Goal: Communication & Community: Answer question/provide support

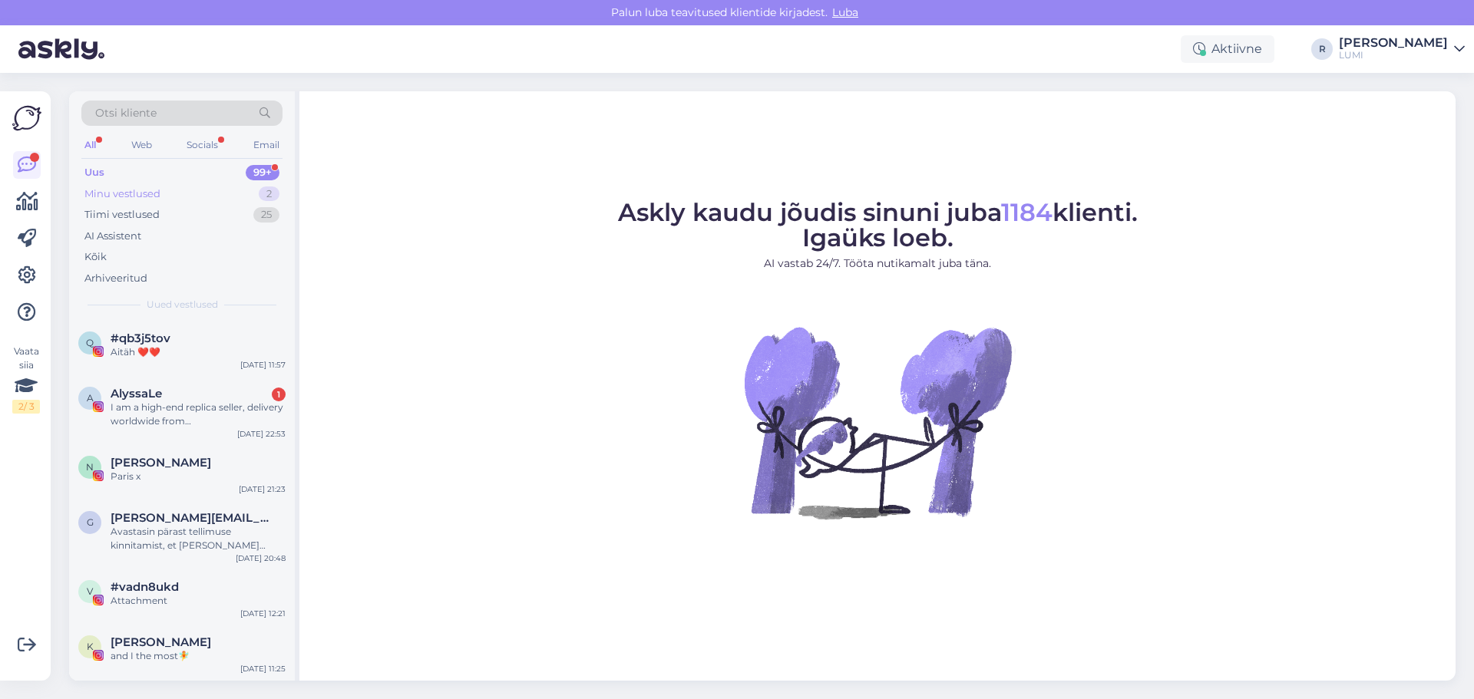
click at [114, 197] on div "Minu vestlused" at bounding box center [122, 194] width 76 height 15
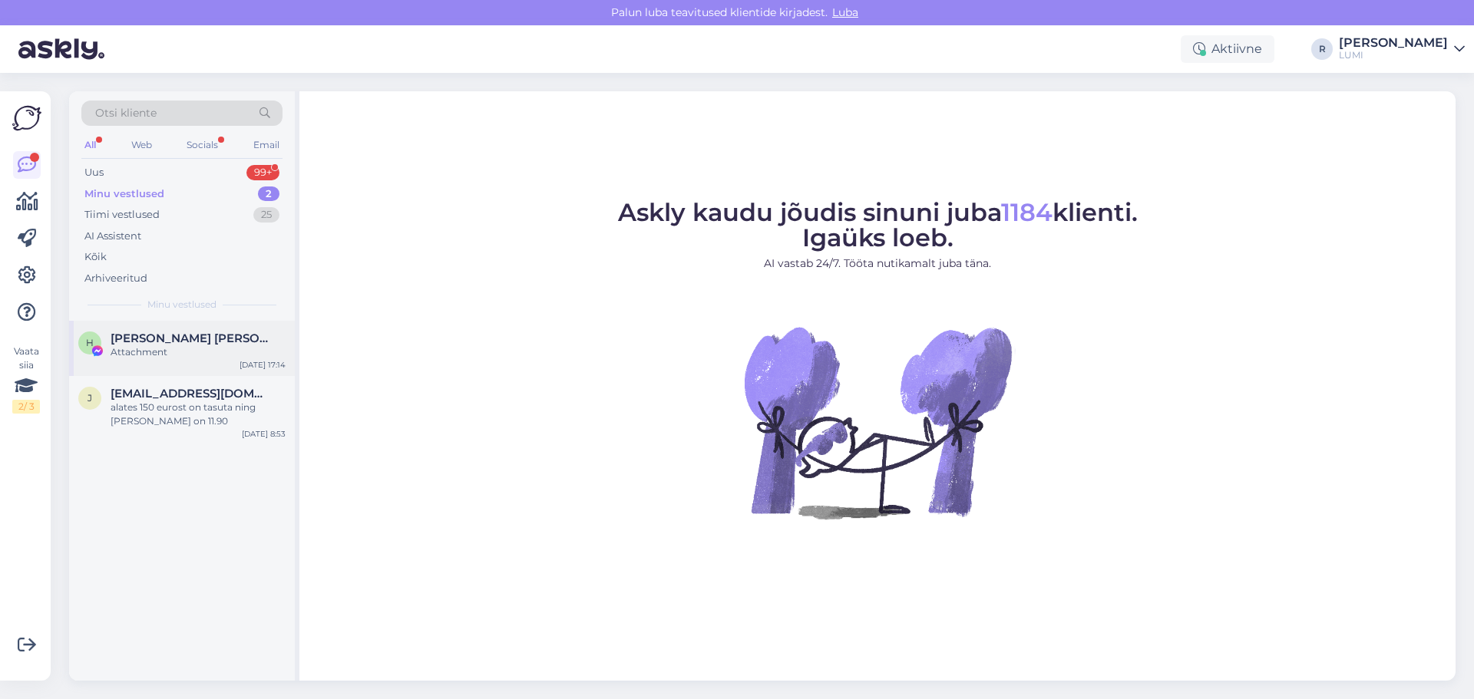
click at [140, 347] on div "Attachment" at bounding box center [198, 352] width 175 height 14
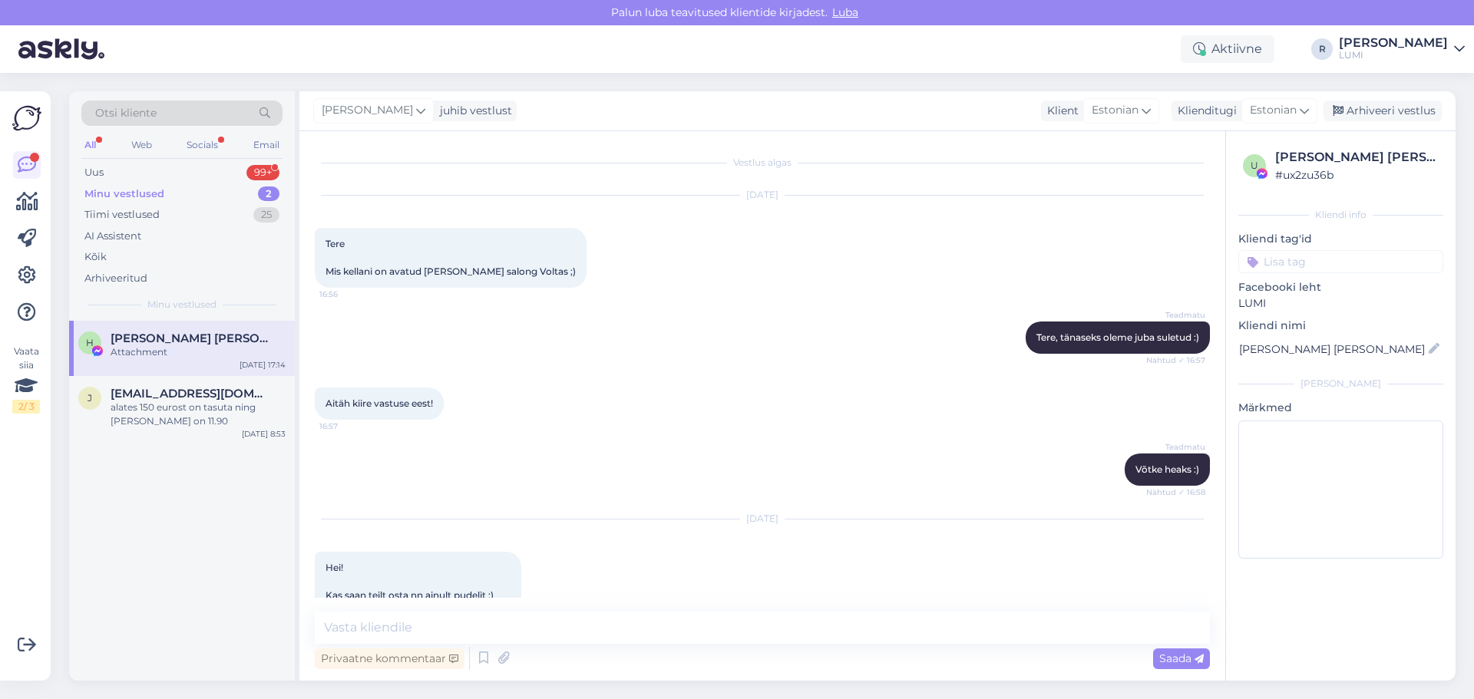
scroll to position [155, 0]
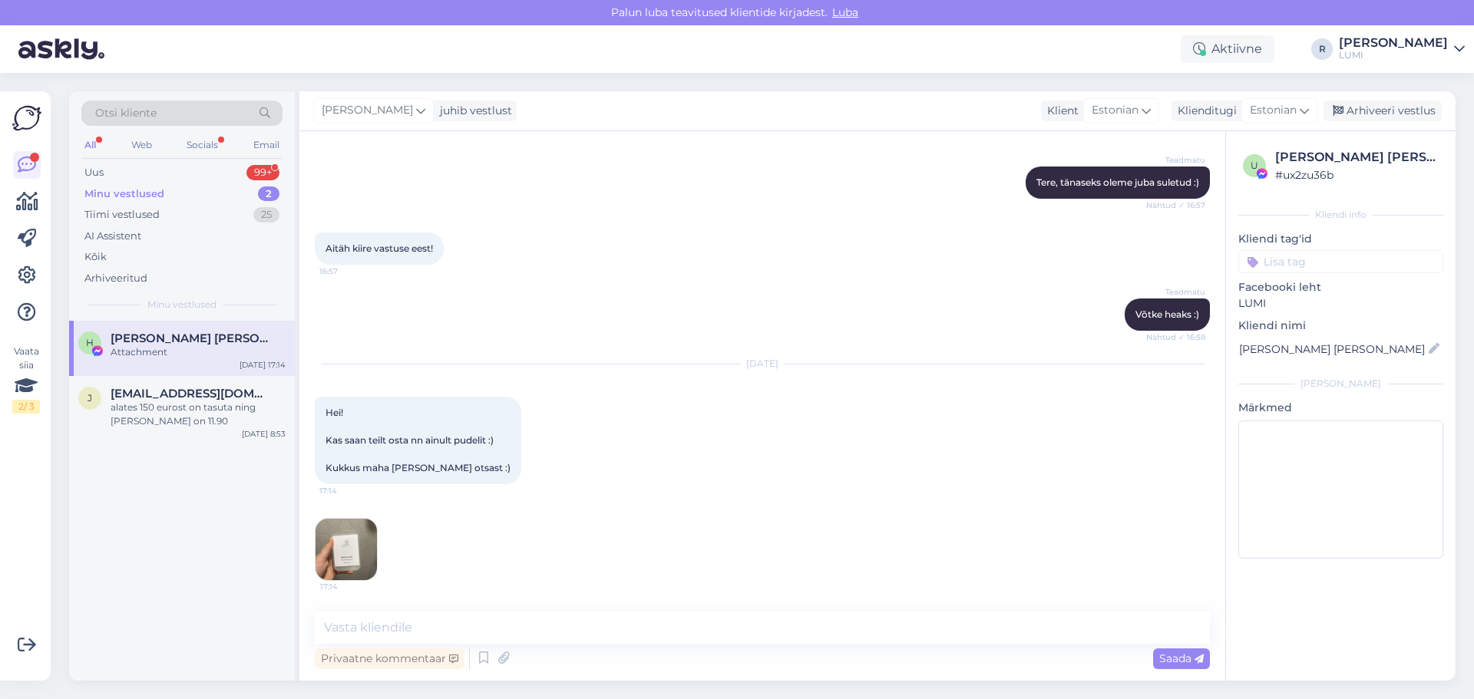
click at [347, 562] on img at bounding box center [345, 549] width 61 height 61
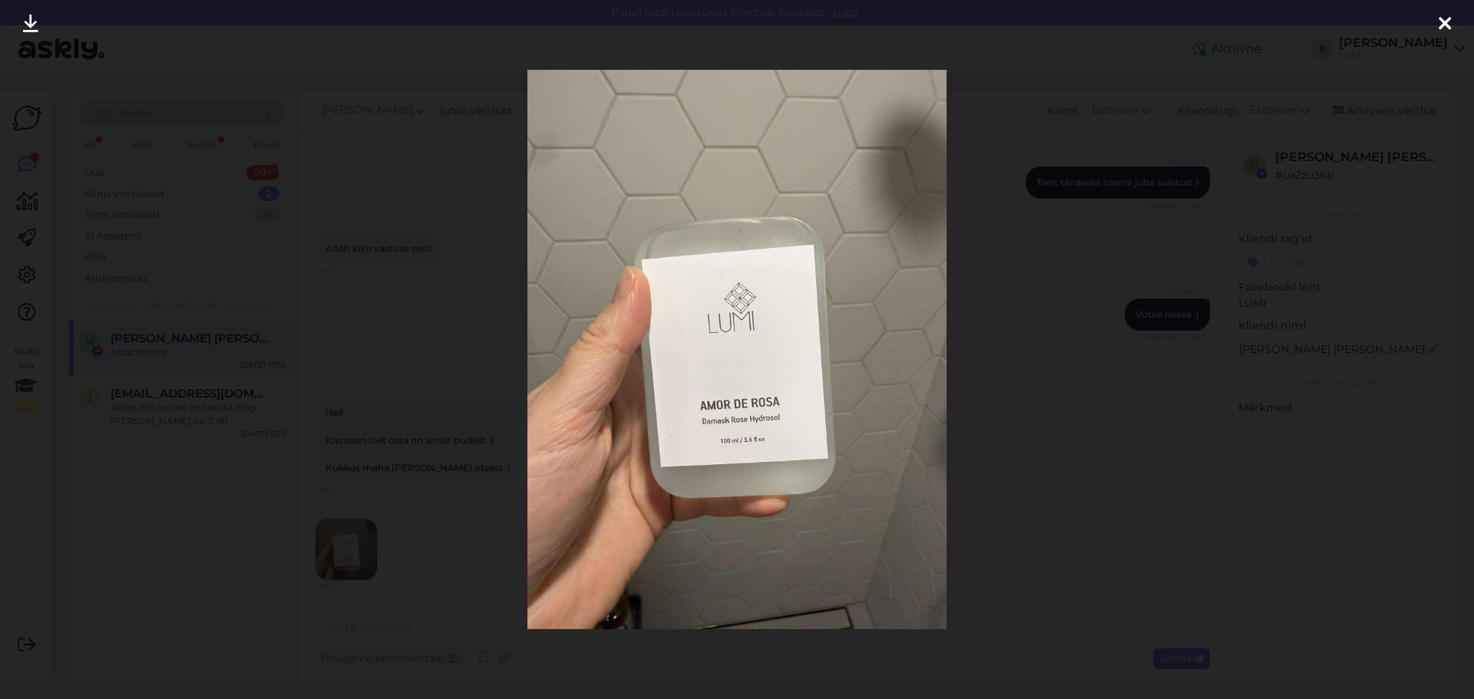
click at [403, 397] on div at bounding box center [737, 349] width 1474 height 699
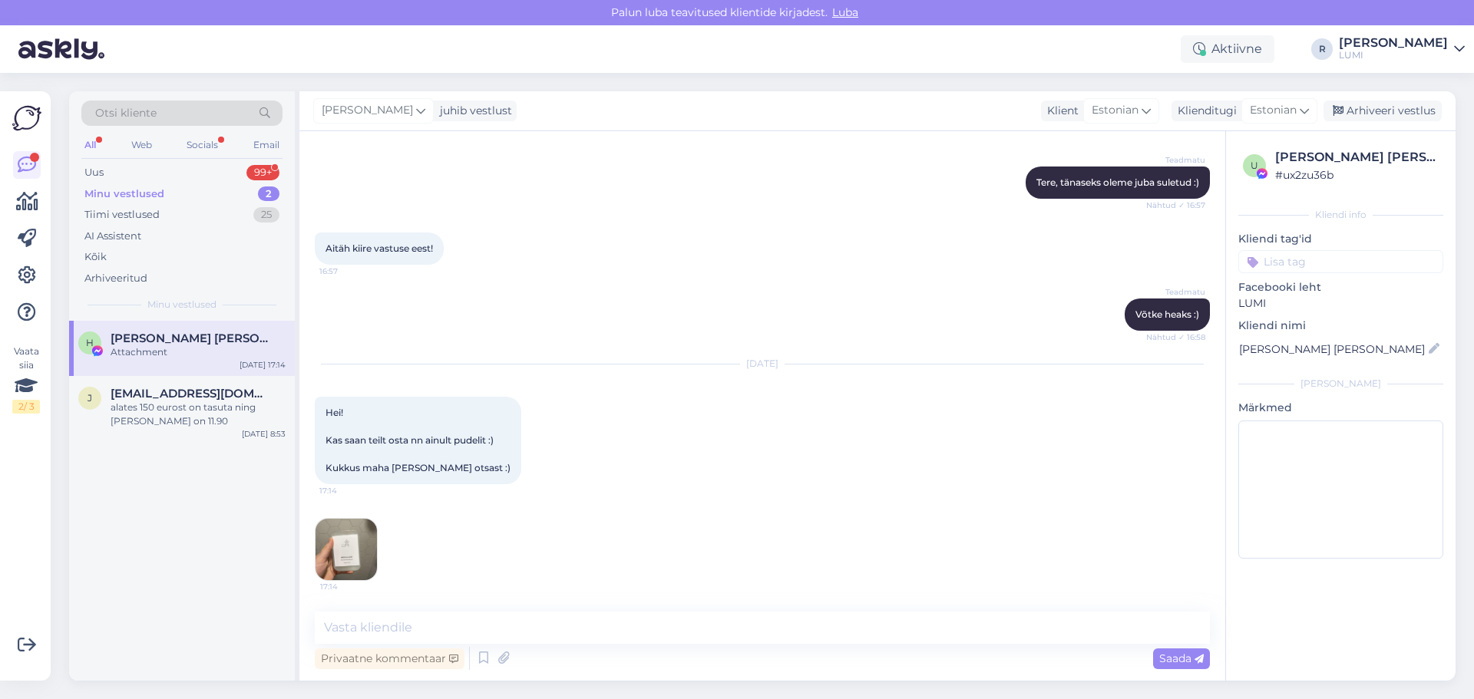
click at [337, 555] on img at bounding box center [345, 549] width 61 height 61
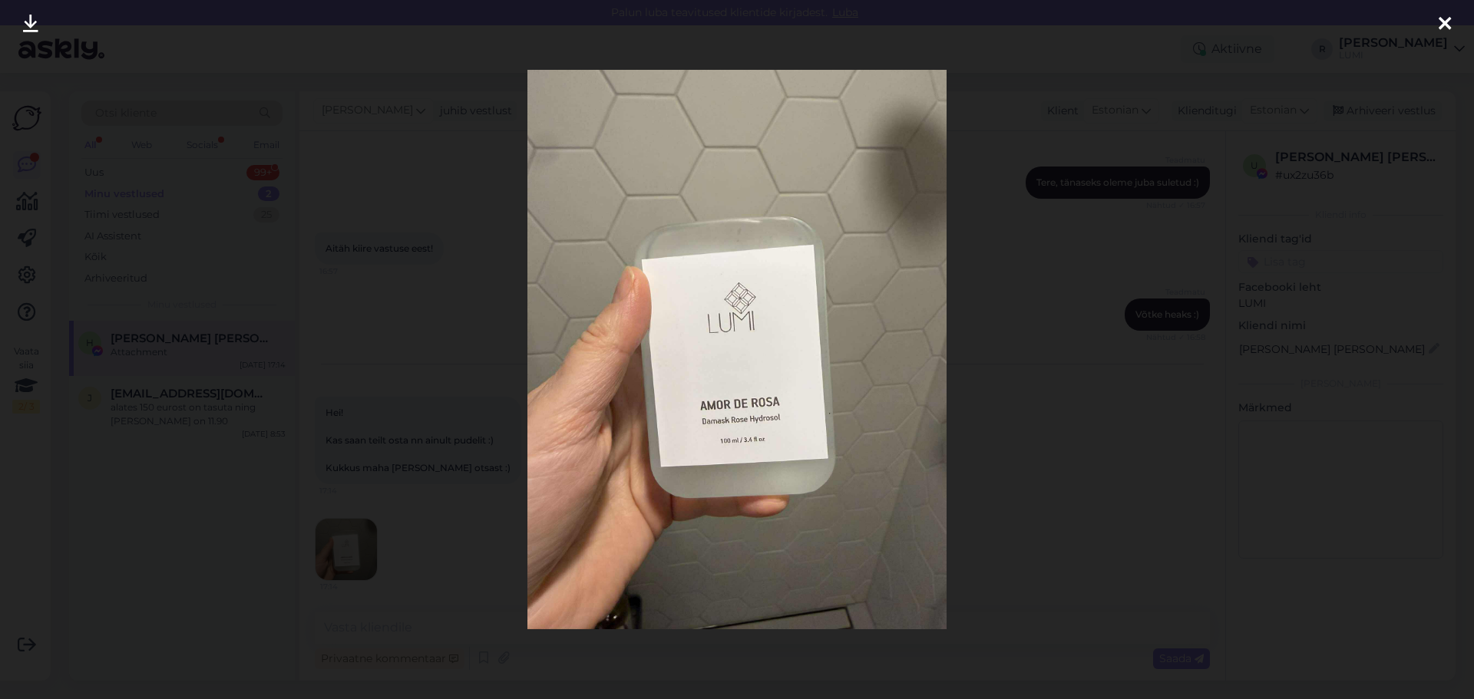
click at [395, 398] on div at bounding box center [737, 349] width 1474 height 699
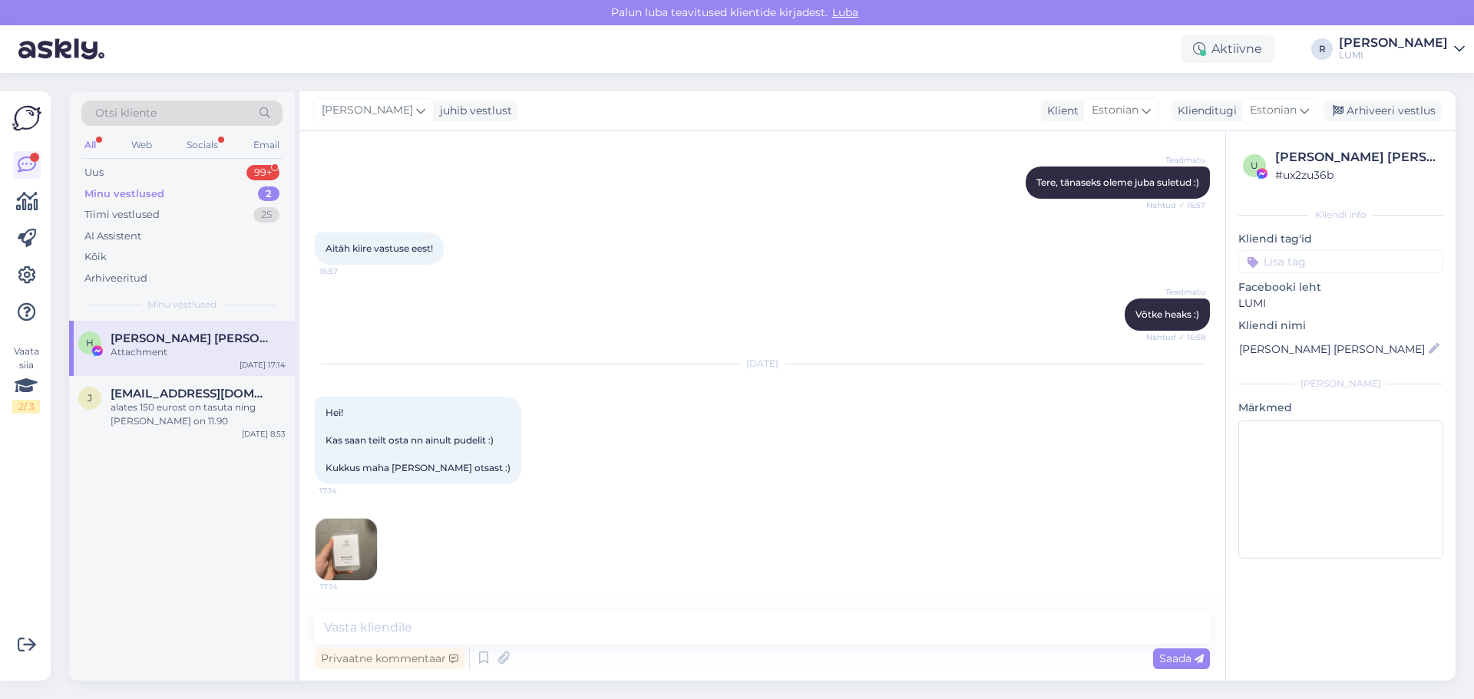
click at [372, 560] on img at bounding box center [345, 549] width 61 height 61
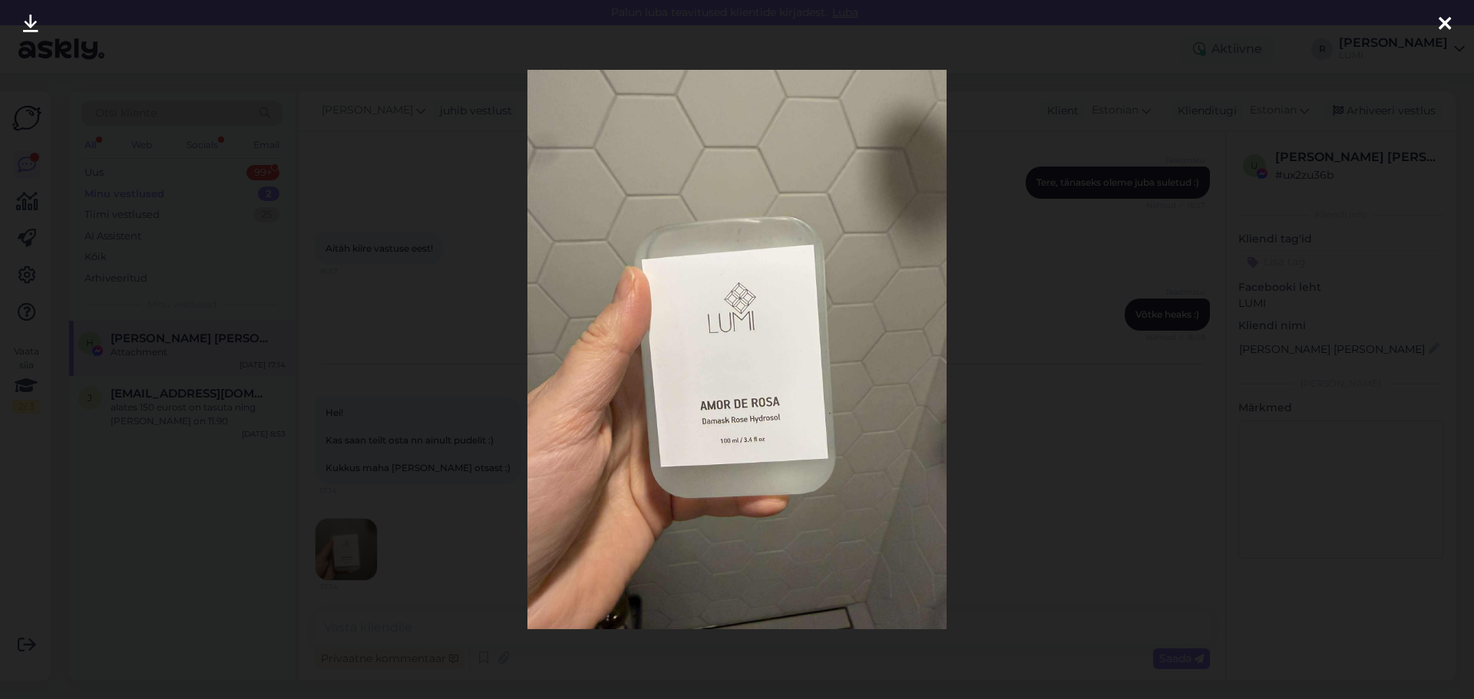
click at [444, 440] on div at bounding box center [737, 349] width 1474 height 699
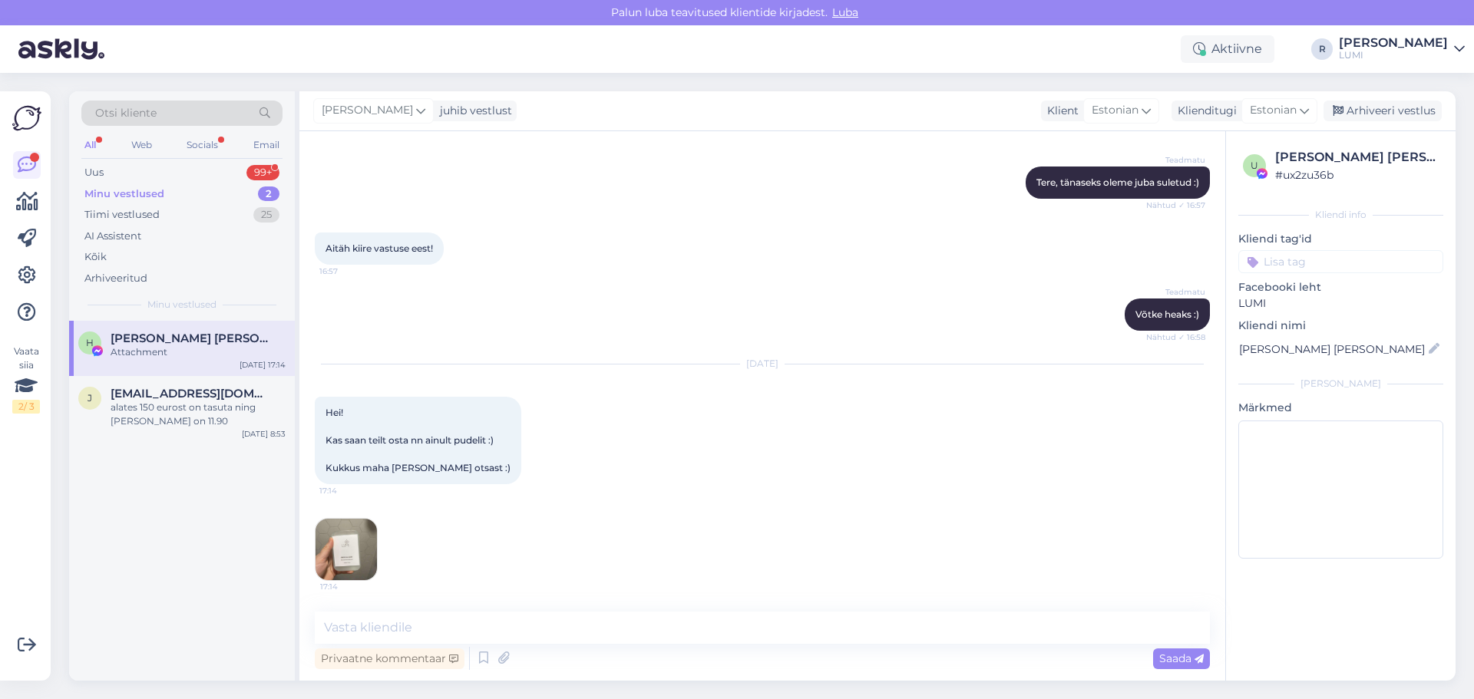
click at [360, 557] on img at bounding box center [345, 549] width 61 height 61
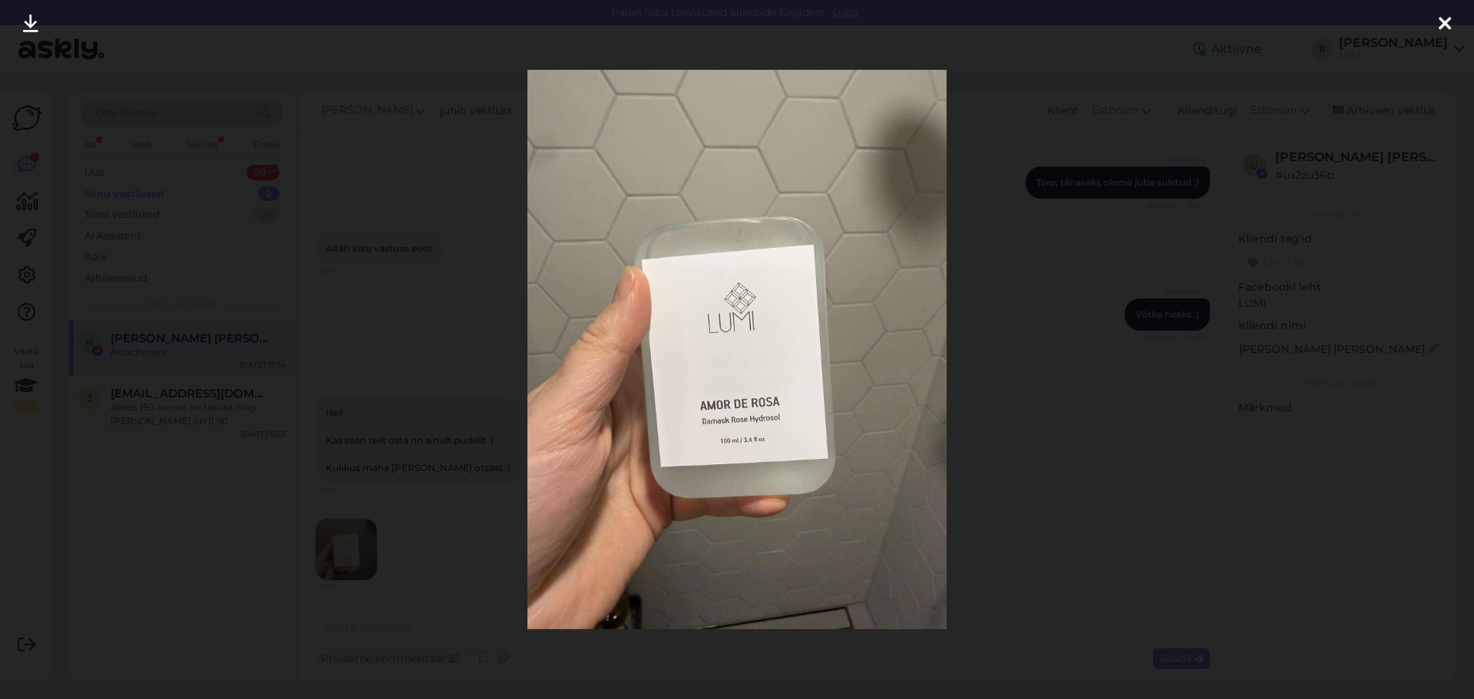
click at [415, 399] on div at bounding box center [737, 349] width 1474 height 699
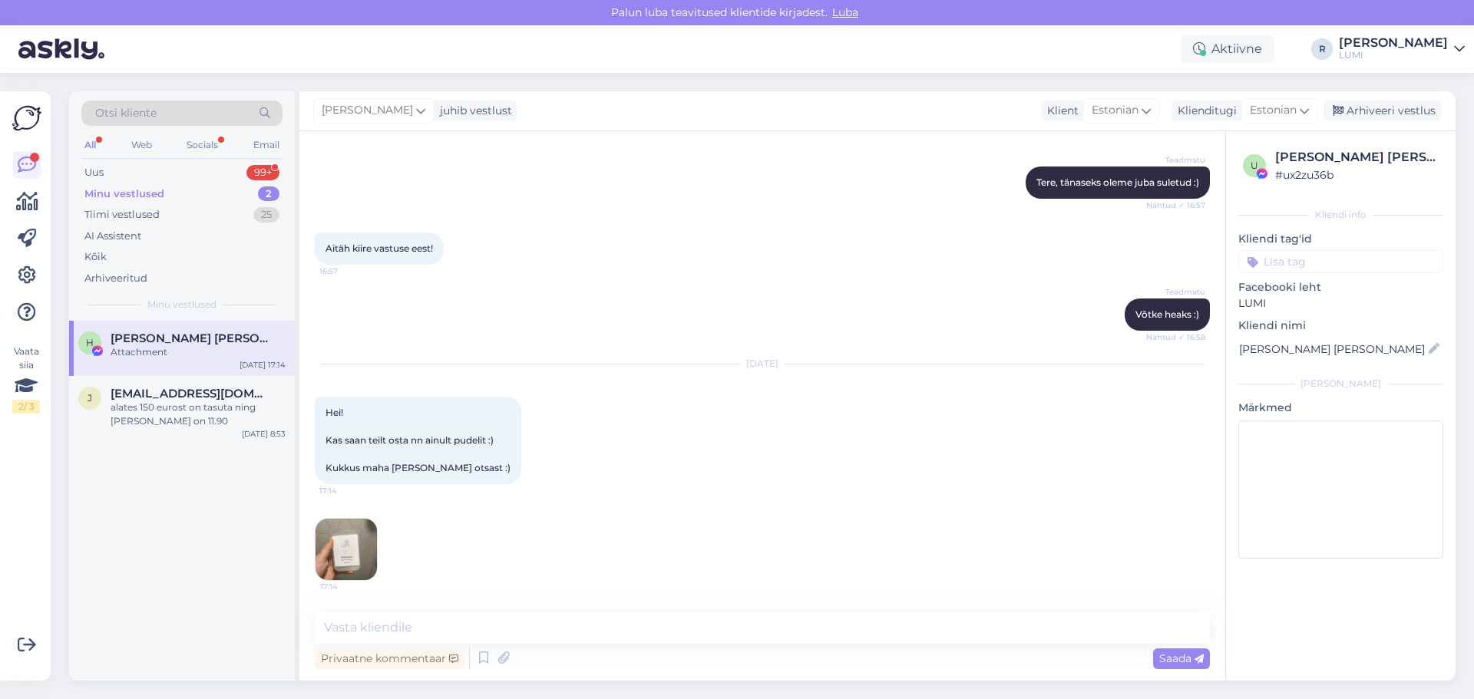
click at [398, 644] on div "Privaatne kommentaar Saada" at bounding box center [762, 658] width 895 height 29
click at [392, 635] on textarea at bounding box center [762, 628] width 895 height 32
type textarea "t"
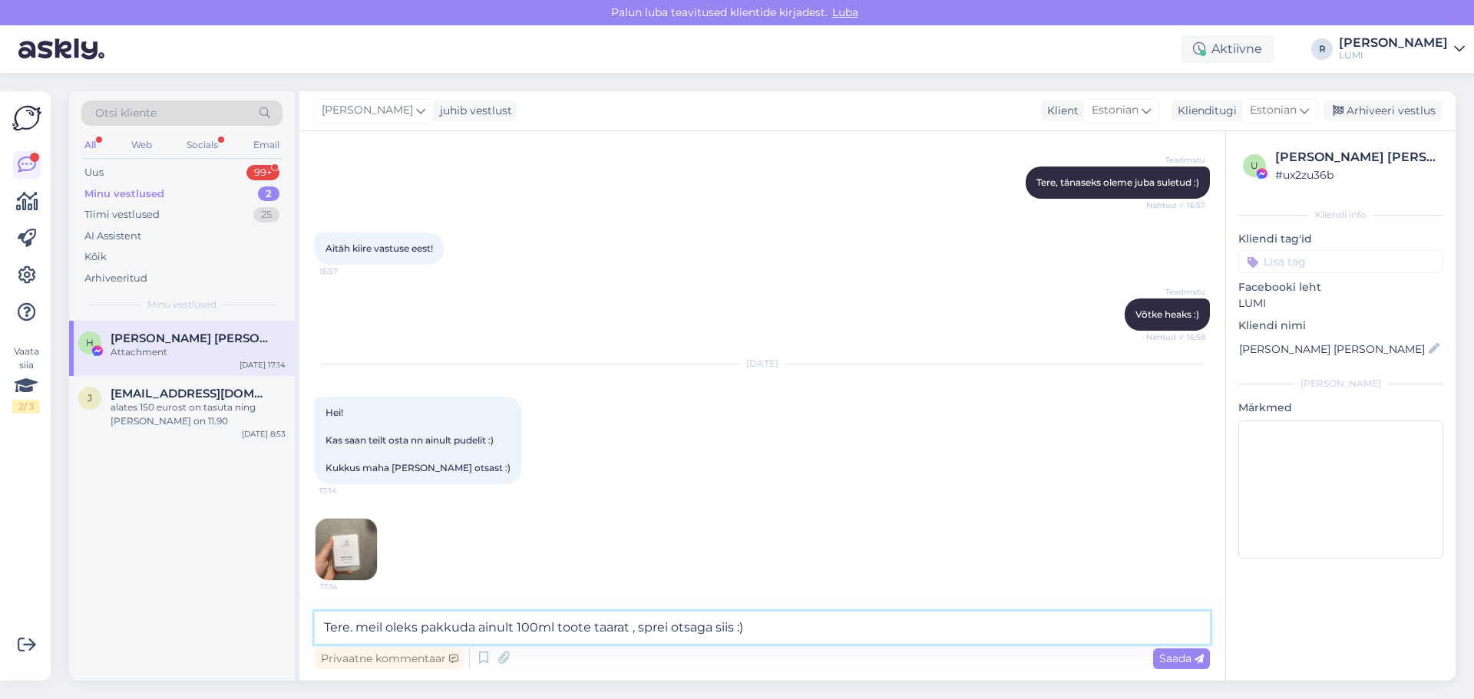
click at [558, 632] on textarea "Tere. meil oleks pakkuda ainult 100ml toote taarat , sprei otsaga siis :)" at bounding box center [762, 628] width 895 height 32
type textarea "Tere. meil oleks pakkuda ainult 100ml toote klaastaarat , sprei otsaga siis :)"
drag, startPoint x: 1181, startPoint y: 652, endPoint x: 1197, endPoint y: 656, distance: 17.2
click at [1197, 654] on span "Saada" at bounding box center [1181, 659] width 45 height 14
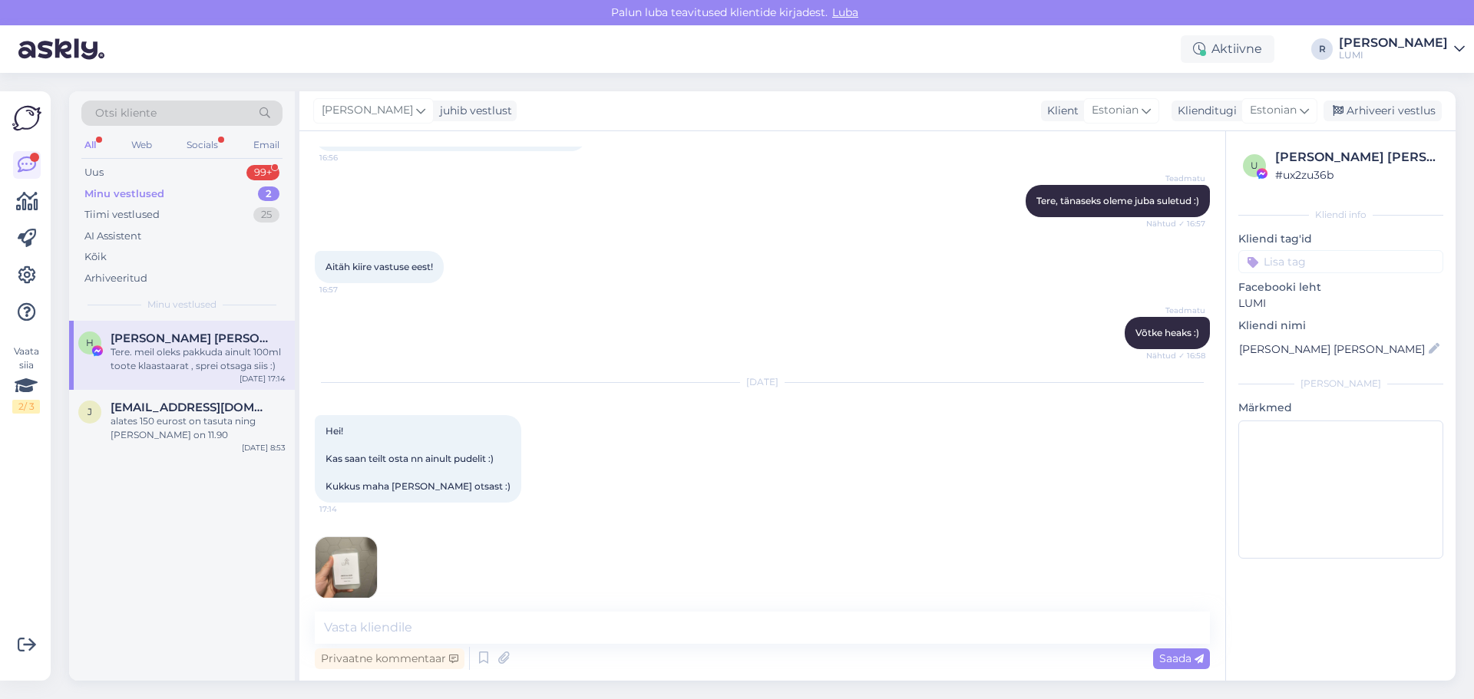
scroll to position [267, 0]
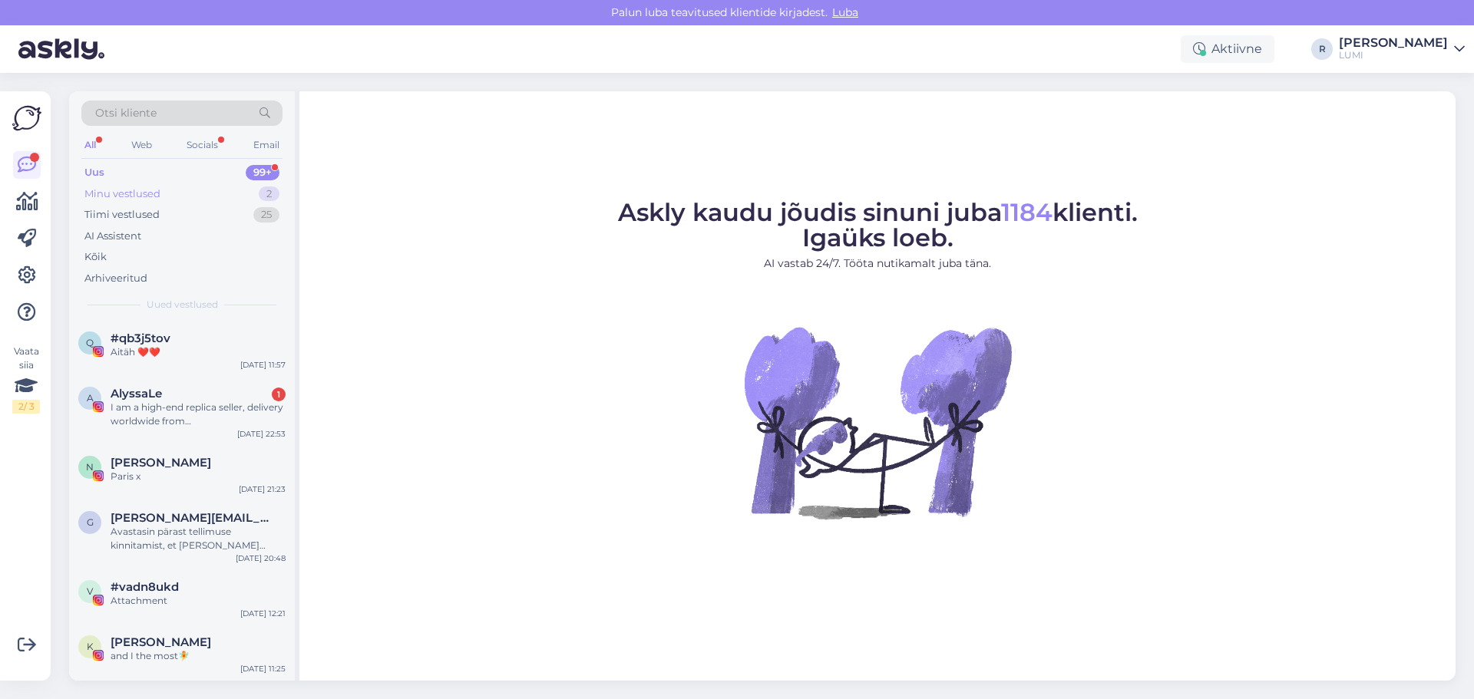
click at [130, 195] on div "Minu vestlused" at bounding box center [122, 194] width 76 height 15
